Goal: Task Accomplishment & Management: Manage account settings

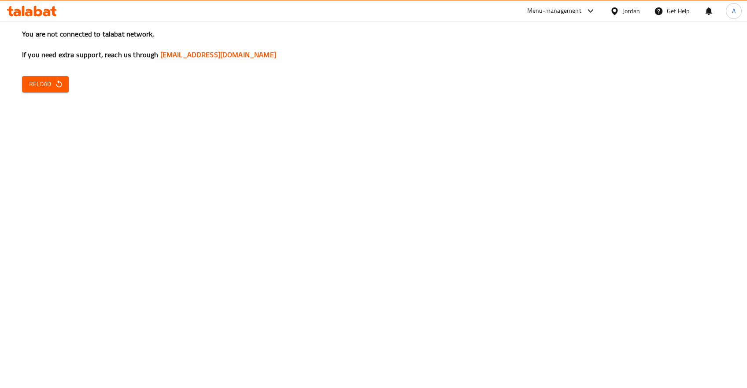
click at [55, 100] on div "You are not connected to talabat network, If you need extra support, reach us t…" at bounding box center [373, 194] width 747 height 388
click at [43, 87] on span "Reload" at bounding box center [45, 84] width 33 height 11
click at [42, 86] on span "Reload" at bounding box center [45, 84] width 33 height 11
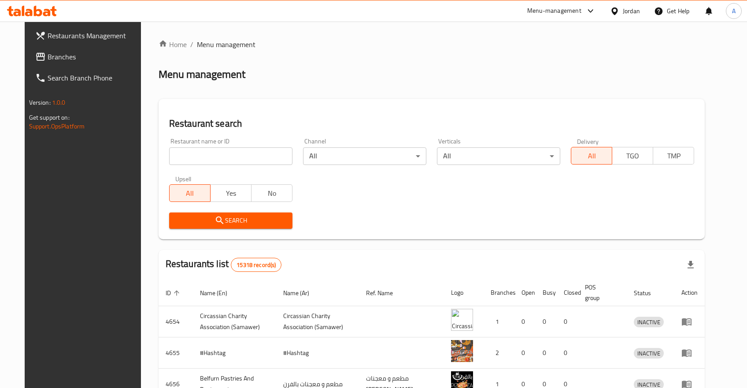
click at [219, 155] on input "search" at bounding box center [230, 157] width 123 height 18
type input "r"
type input "قصة خيال"
click button "Search" at bounding box center [230, 221] width 123 height 16
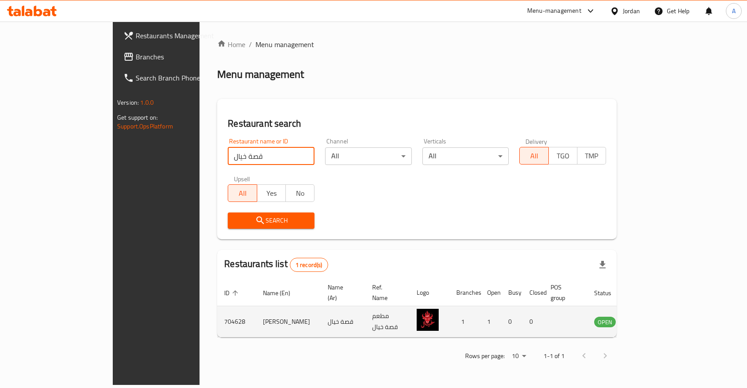
click at [650, 319] on icon "enhanced table" at bounding box center [646, 322] width 10 height 7
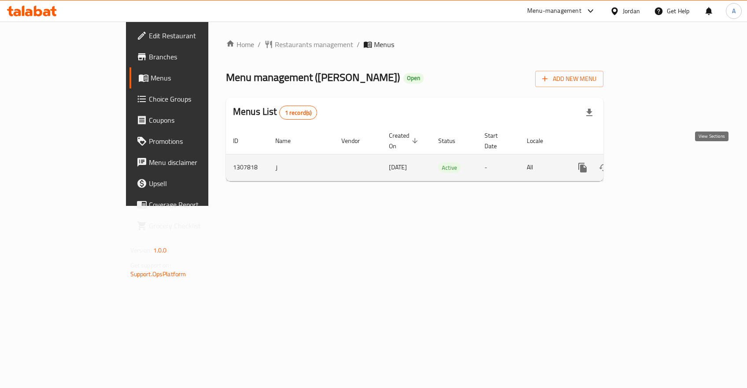
click at [657, 157] on link "enhanced table" at bounding box center [645, 167] width 21 height 21
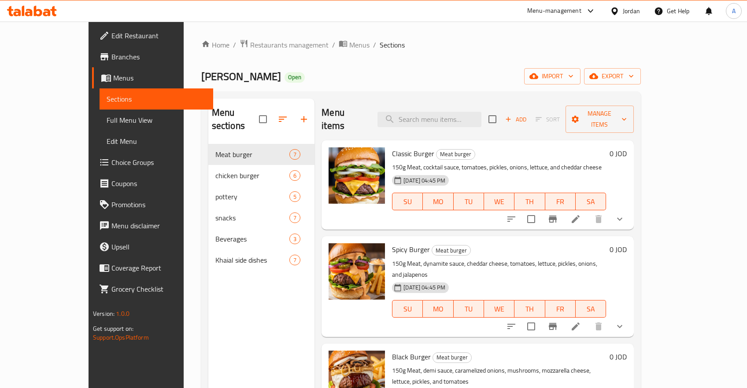
click at [625, 214] on icon "show more" at bounding box center [619, 219] width 11 height 11
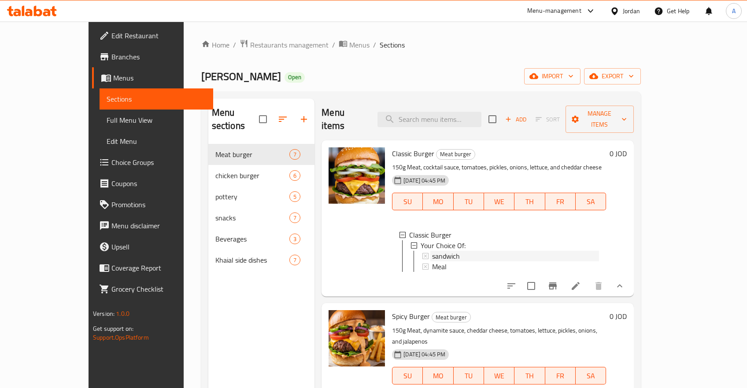
click at [432, 251] on span "sandwich" at bounding box center [446, 256] width 28 height 11
click at [501, 251] on div "sandwich" at bounding box center [515, 256] width 167 height 11
click at [422, 253] on icon at bounding box center [425, 256] width 6 height 6
click at [411, 243] on icon at bounding box center [414, 246] width 6 height 6
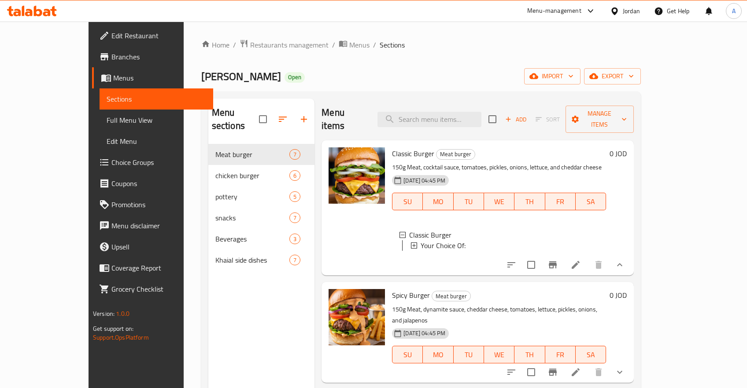
click at [411, 243] on icon at bounding box center [414, 246] width 6 height 6
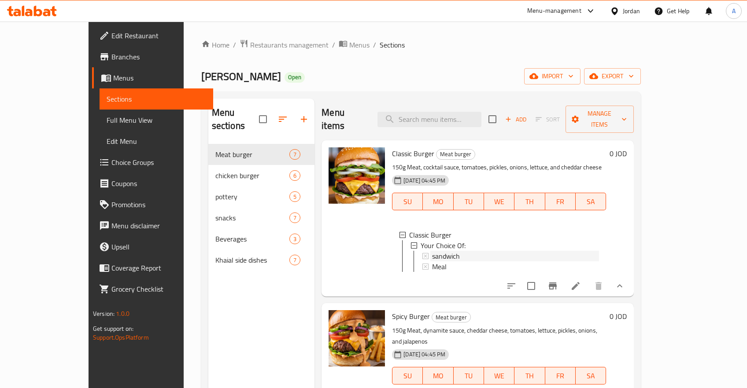
click at [434, 251] on span "sandwich" at bounding box center [446, 256] width 28 height 11
click at [599, 262] on div "Meal" at bounding box center [515, 267] width 167 height 11
click at [588, 278] on li at bounding box center [575, 286] width 25 height 16
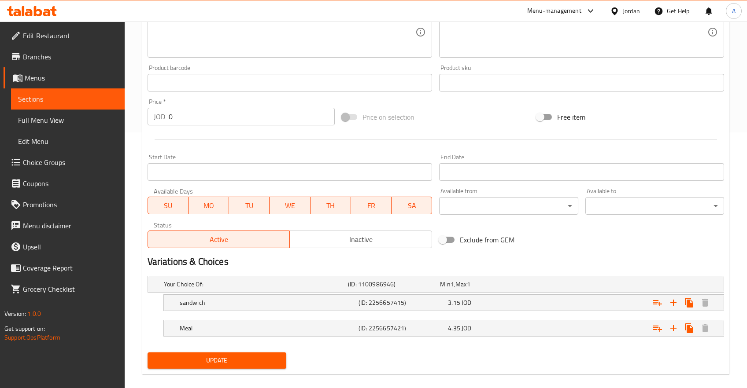
scroll to position [266, 0]
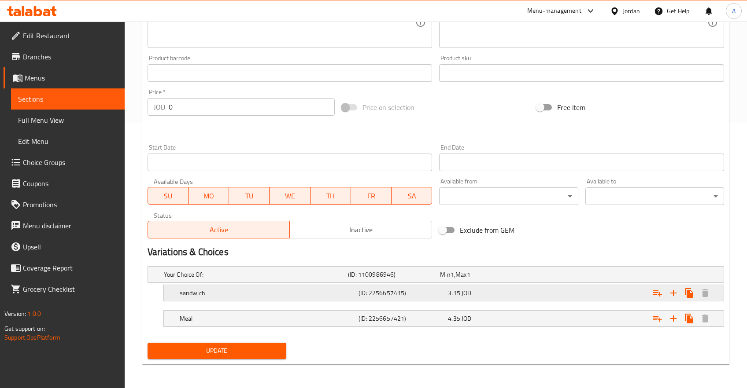
click at [508, 300] on div "sandwich (ID: 2256657415) 3.15 JOD" at bounding box center [446, 293] width 537 height 19
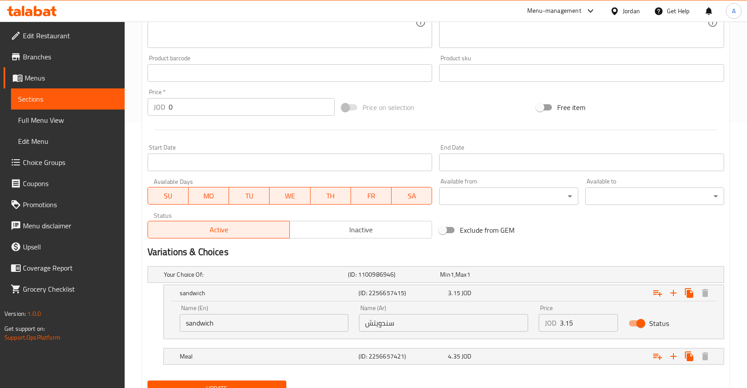
click at [34, 58] on span "Branches" at bounding box center [70, 57] width 95 height 11
